Goal: Transaction & Acquisition: Purchase product/service

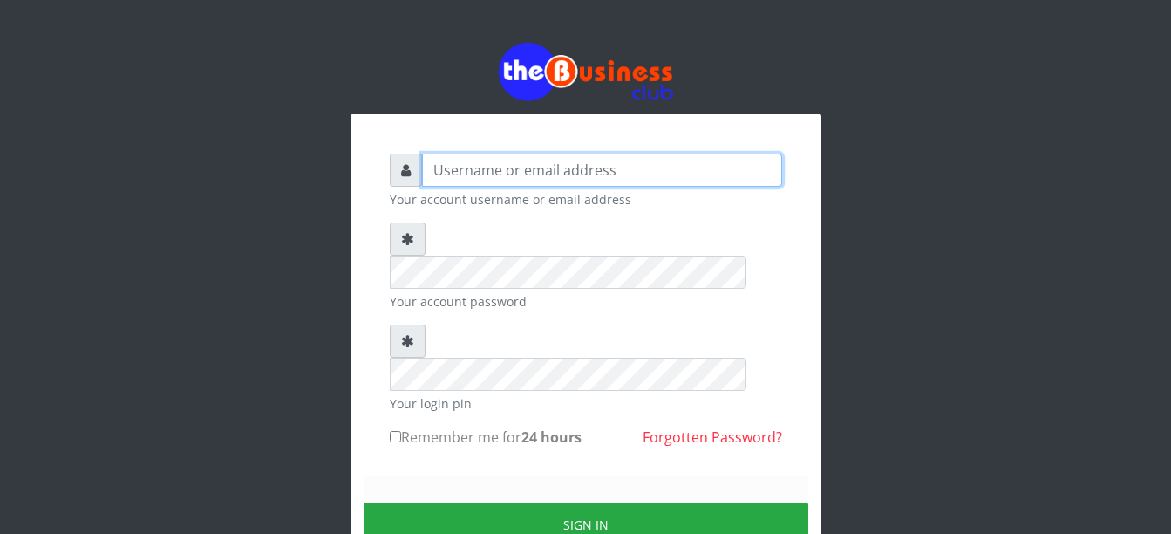
type input "Busybrain2"
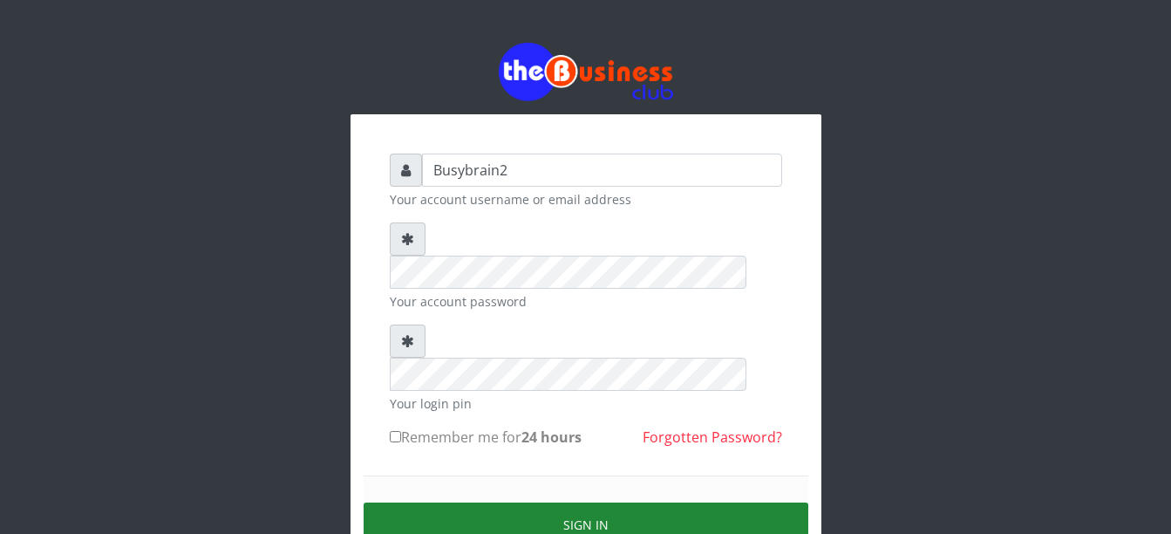
click at [652, 502] on button "Sign in" at bounding box center [586, 524] width 445 height 44
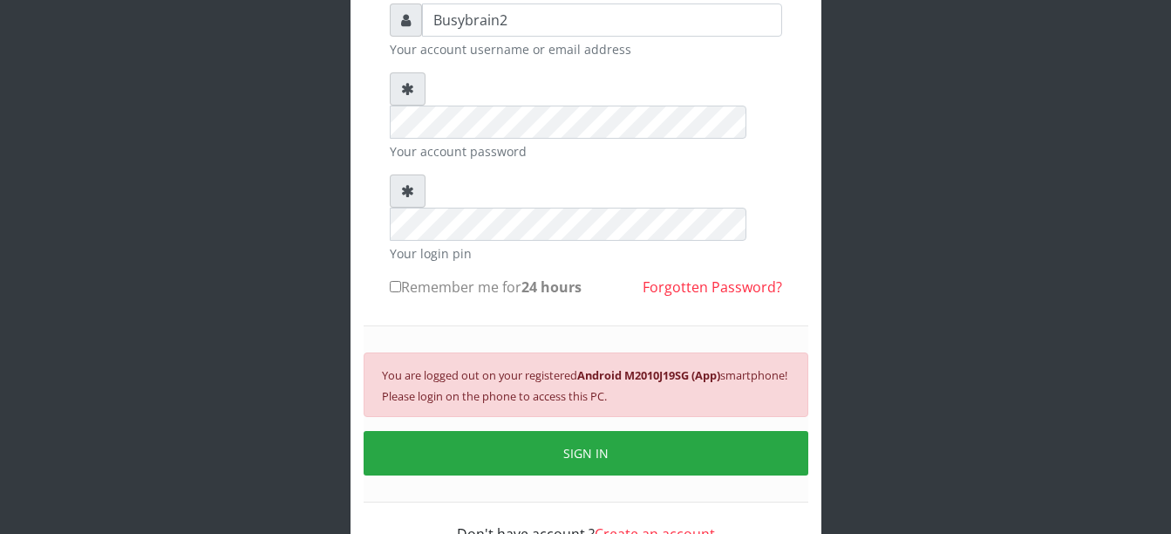
scroll to position [167, 0]
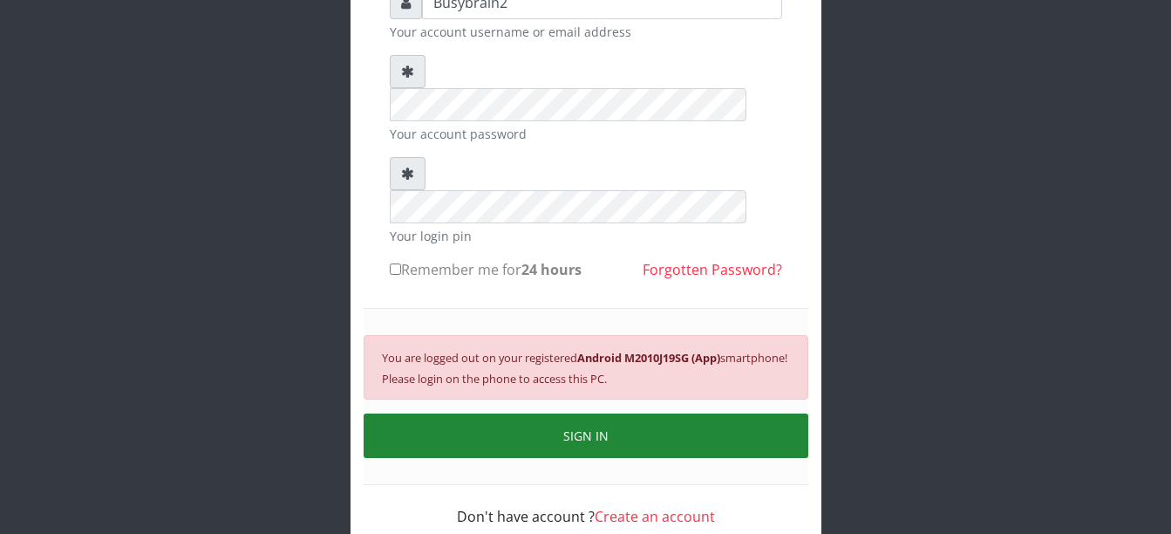
click at [711, 413] on button "SIGN IN" at bounding box center [586, 435] width 445 height 44
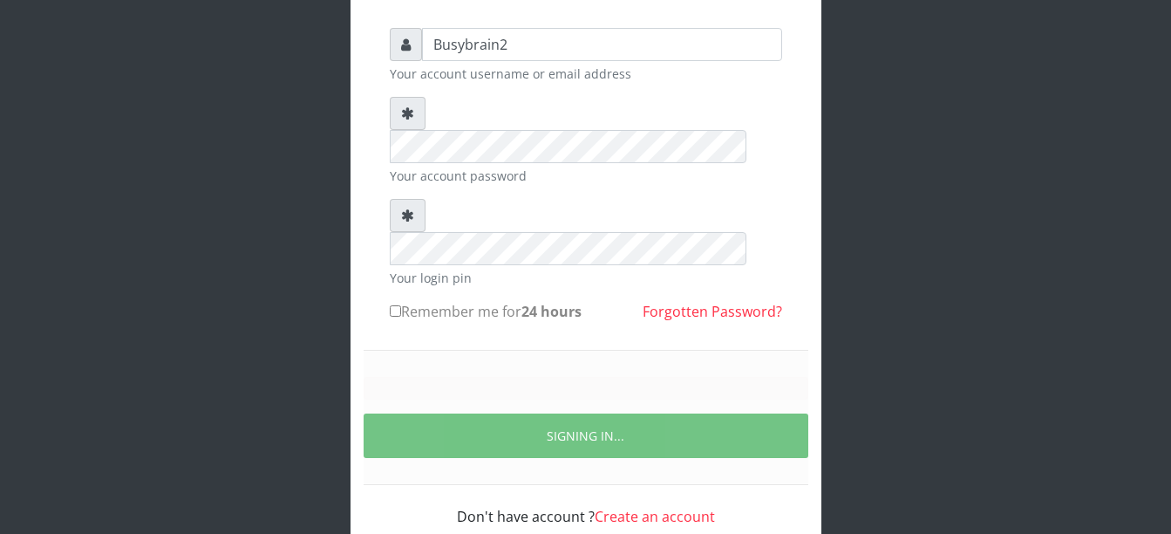
scroll to position [147, 0]
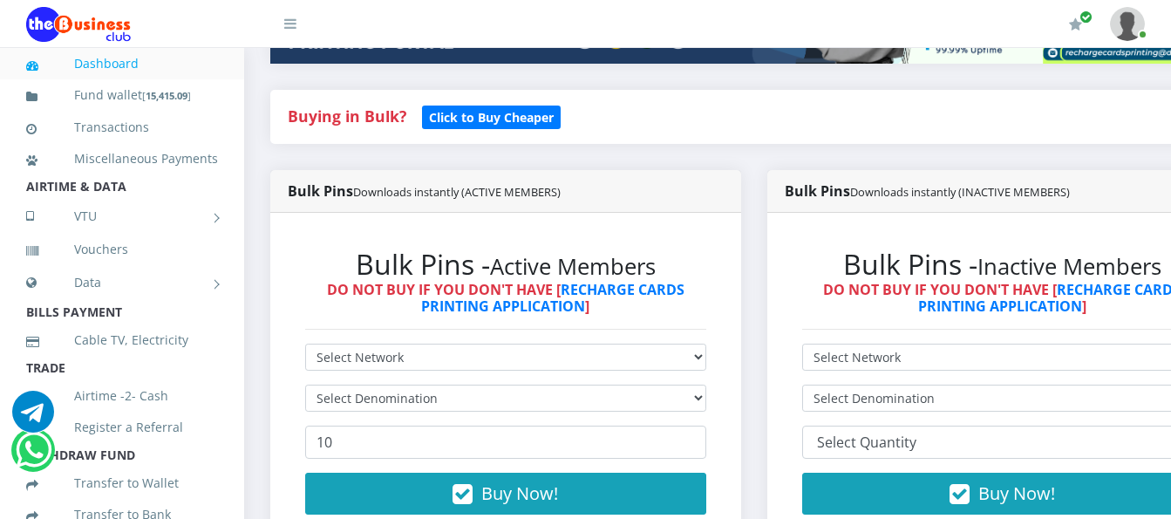
scroll to position [436, 0]
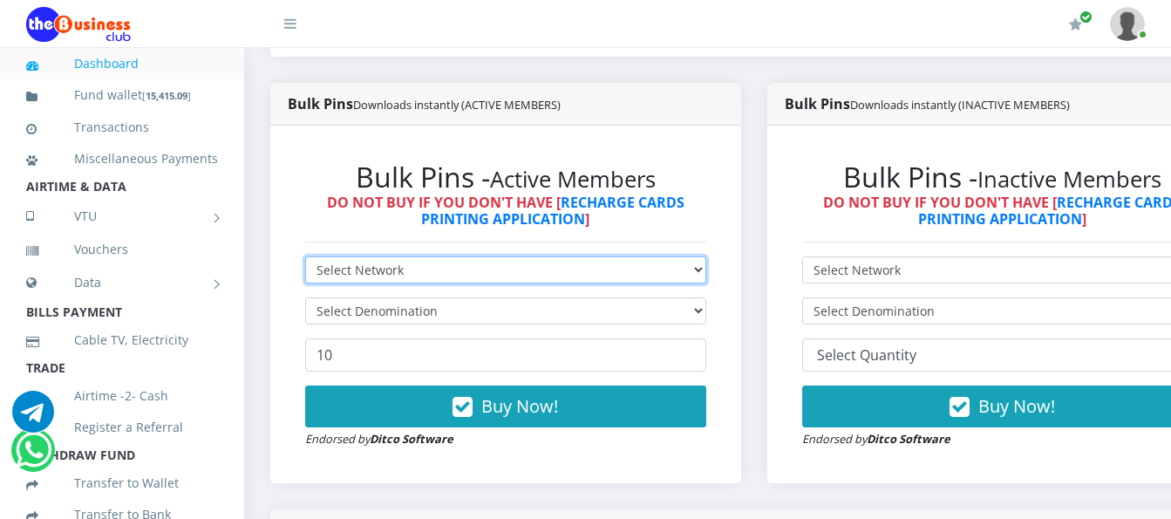
click at [504, 256] on select "Select Network MTN Globacom 9Mobile Airtel" at bounding box center [505, 269] width 401 height 27
select select "MTN"
click at [305, 256] on select "Select Network MTN Globacom 9Mobile Airtel" at bounding box center [505, 269] width 401 height 27
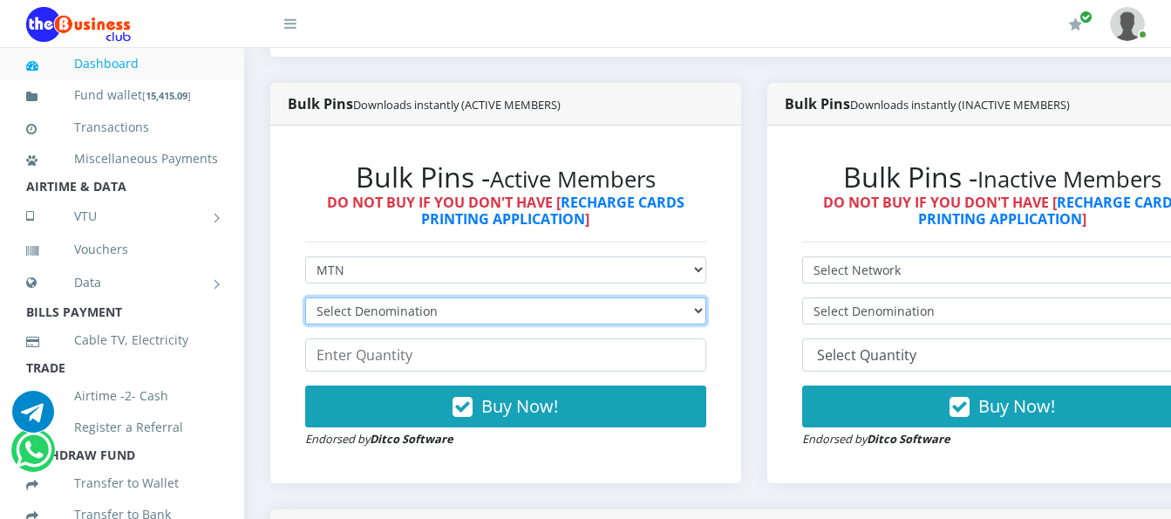
click at [500, 297] on select "Select Denomination MTN NGN100 - ₦96.99 MTN NGN200 - ₦193.98 MTN NGN400 - ₦387.…" at bounding box center [505, 310] width 401 height 27
select select "193.98-200"
click at [305, 297] on select "Select Denomination MTN NGN100 - ₦96.99 MTN NGN200 - ₦193.98 MTN NGN400 - ₦387.…" at bounding box center [505, 310] width 401 height 27
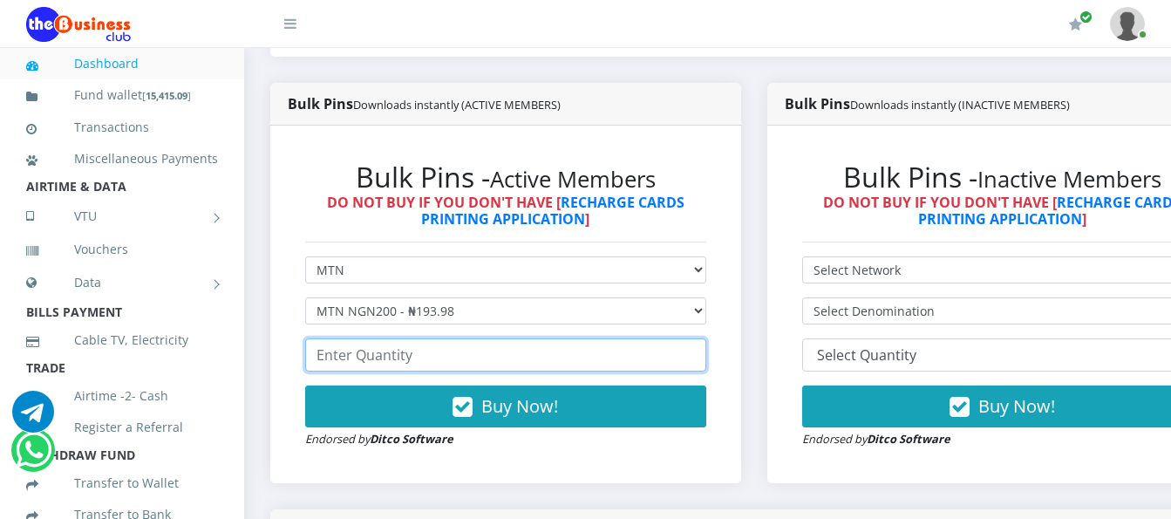
click at [485, 338] on input "number" at bounding box center [505, 354] width 401 height 33
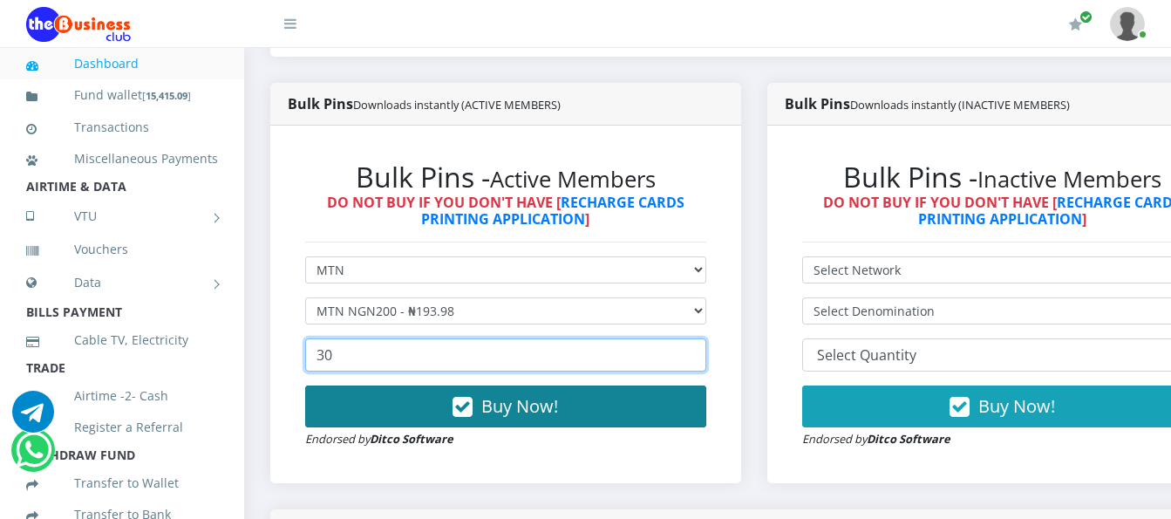
type input "30"
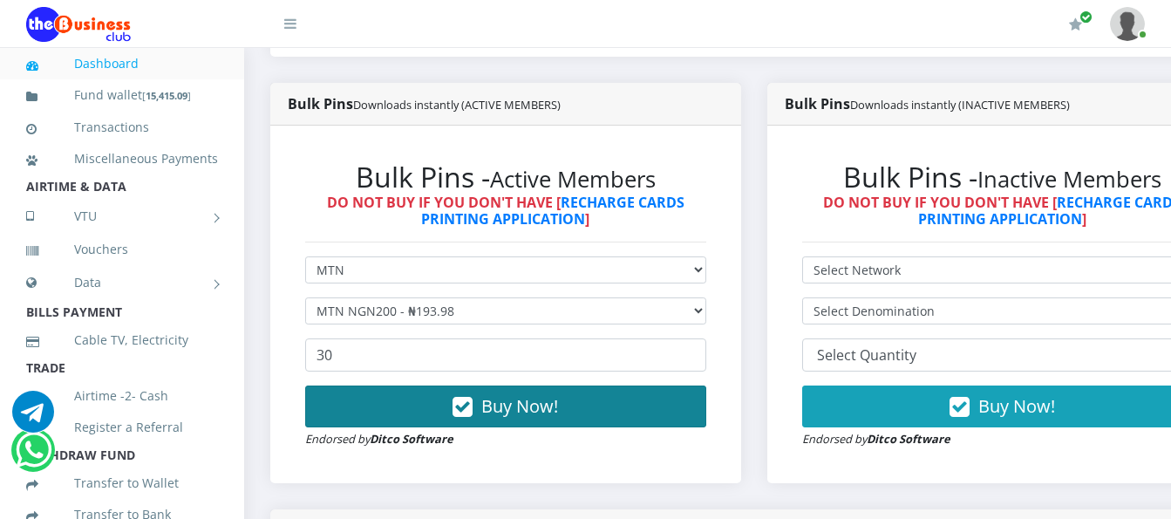
click at [536, 394] on span "Buy Now!" at bounding box center [519, 406] width 77 height 24
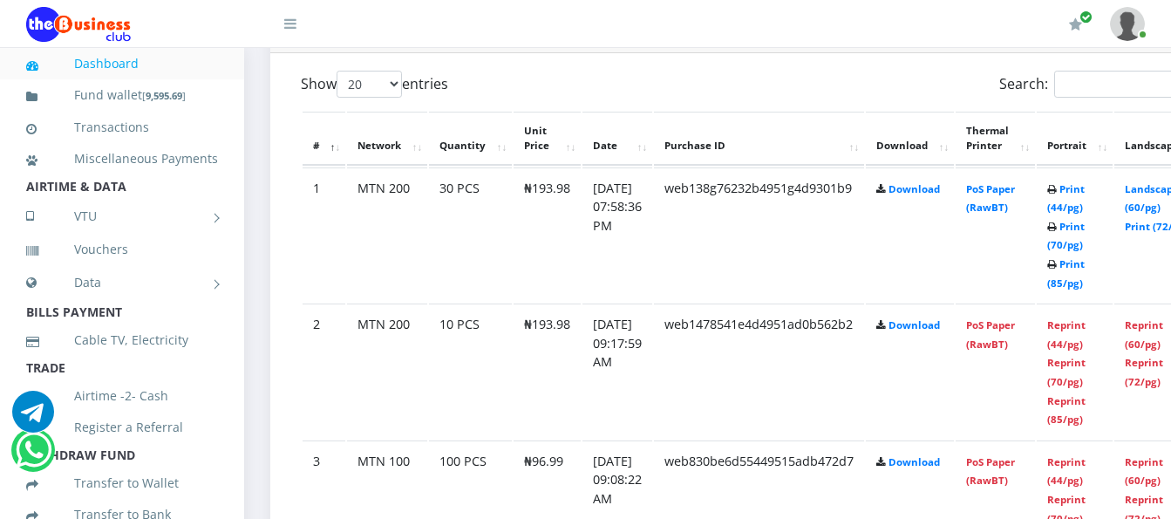
scroll to position [959, 0]
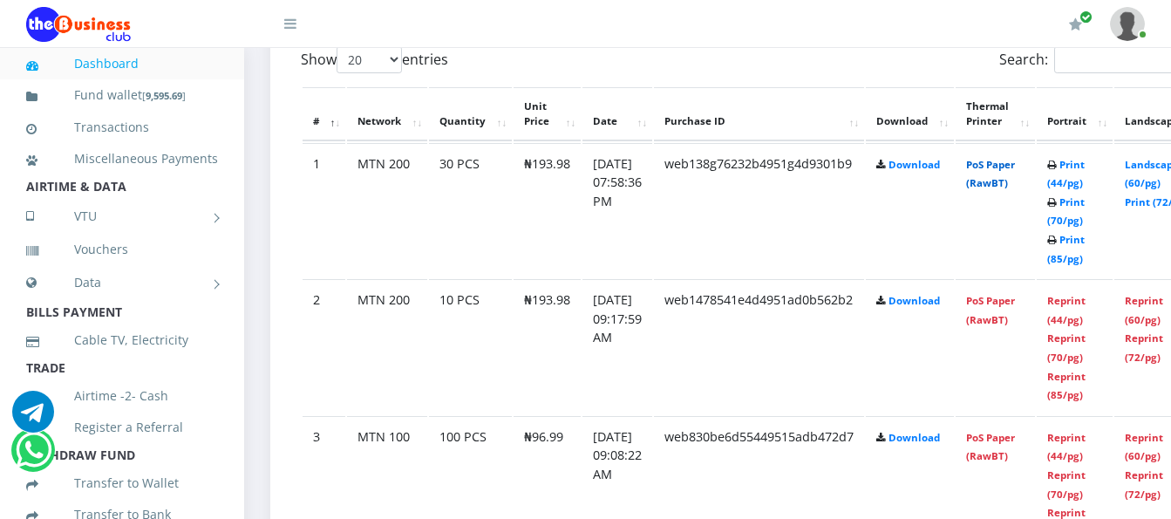
click at [1000, 158] on link "PoS Paper (RawBT)" at bounding box center [990, 174] width 49 height 32
click at [1003, 158] on link "PoS Paper (RawBT)" at bounding box center [990, 174] width 49 height 32
click at [1025, 160] on td "PoS Paper (RawBT)" at bounding box center [995, 210] width 79 height 135
click at [1015, 158] on link "PoS Paper (RawBT)" at bounding box center [990, 174] width 49 height 32
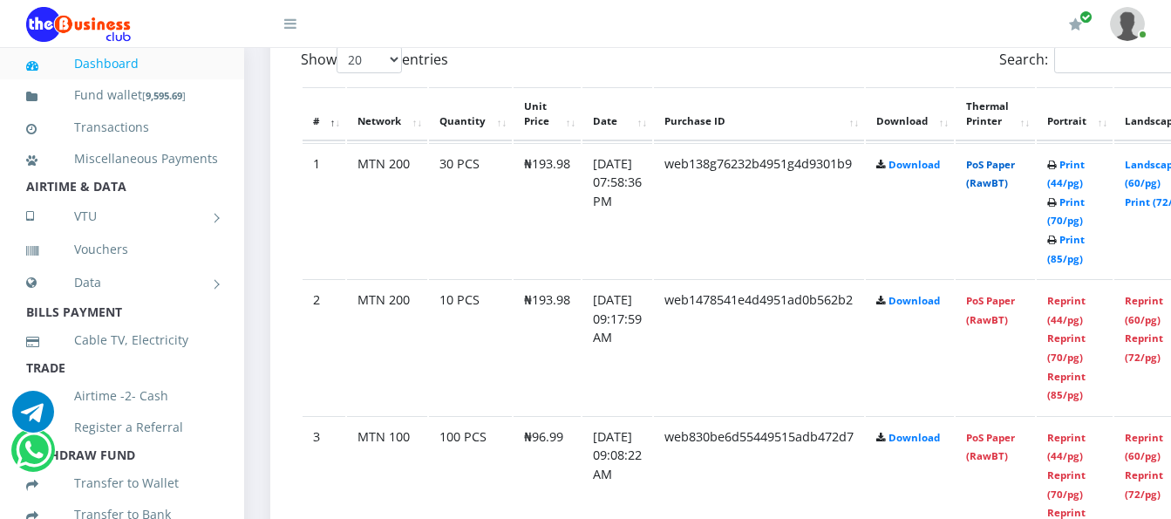
click at [1015, 158] on link "PoS Paper (RawBT)" at bounding box center [990, 174] width 49 height 32
click at [1009, 158] on link "PoS Paper (RawBT)" at bounding box center [990, 174] width 49 height 32
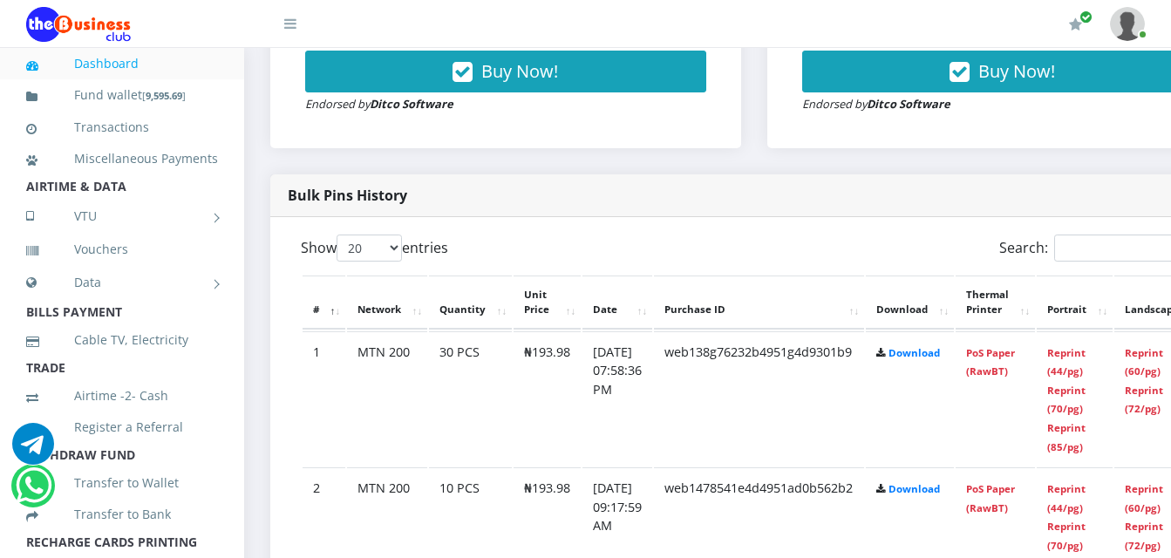
scroll to position [740, 0]
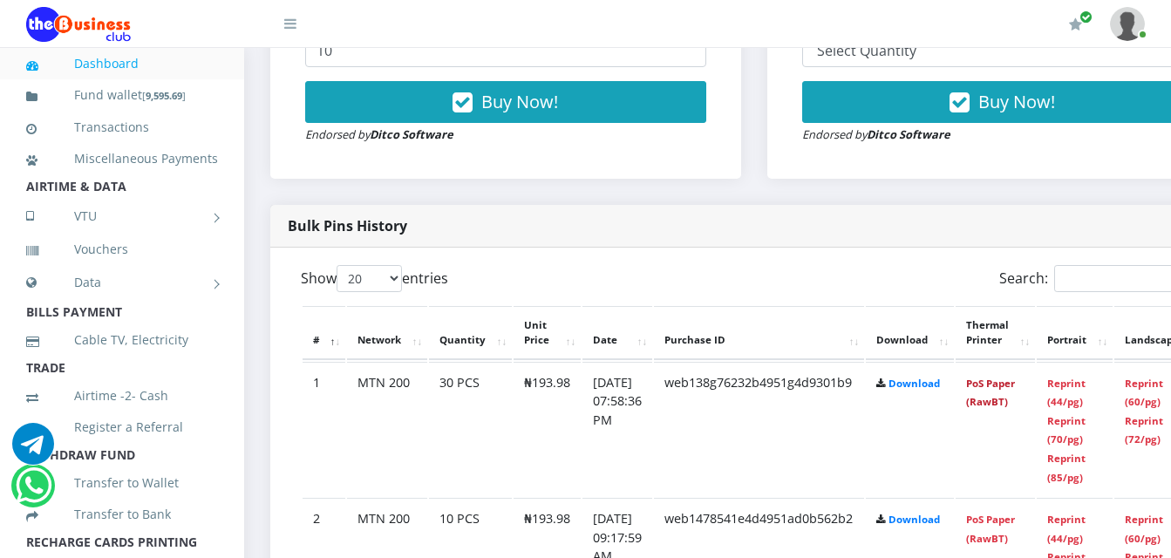
click at [1014, 377] on link "PoS Paper (RawBT)" at bounding box center [990, 393] width 49 height 32
click at [1015, 385] on link "PoS Paper (RawBT)" at bounding box center [990, 393] width 49 height 32
click at [1019, 375] on td "PoS Paper (RawBT)" at bounding box center [995, 429] width 79 height 135
click at [1015, 377] on link "PoS Paper (RawBT)" at bounding box center [990, 393] width 49 height 32
click at [1012, 377] on td "PoS Paper (RawBT)" at bounding box center [995, 429] width 79 height 135
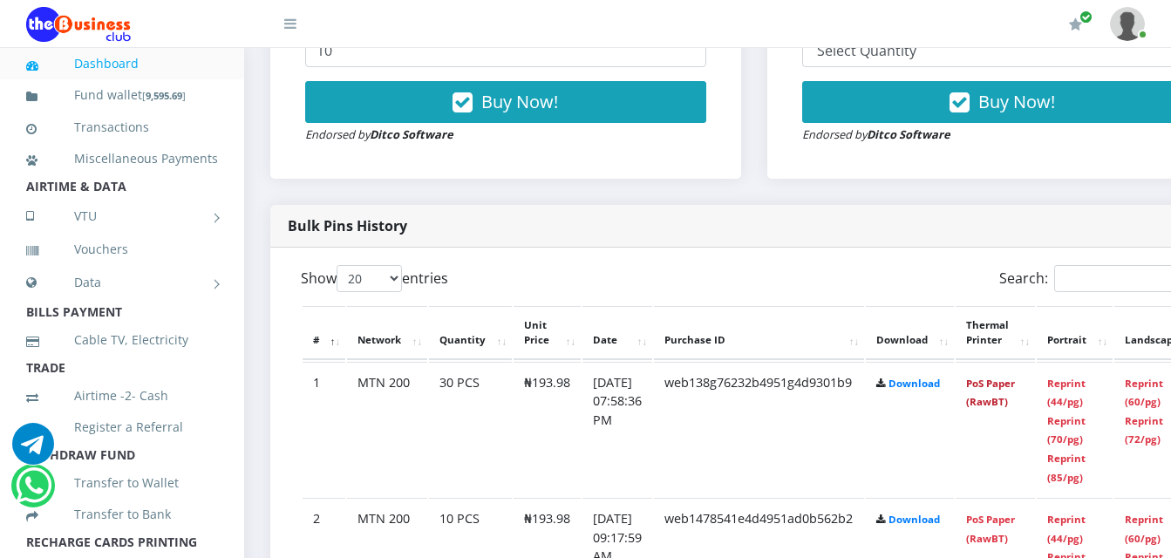
click at [1007, 377] on link "PoS Paper (RawBT)" at bounding box center [990, 393] width 49 height 32
